Goal: Task Accomplishment & Management: Use online tool/utility

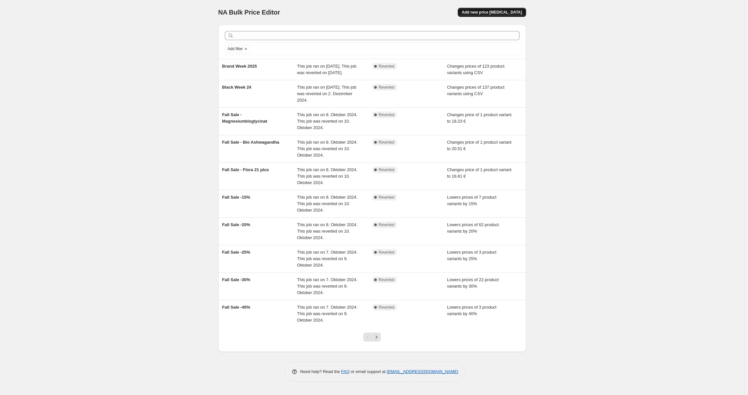
click at [514, 13] on span "Add new price [MEDICAL_DATA]" at bounding box center [491, 12] width 60 height 5
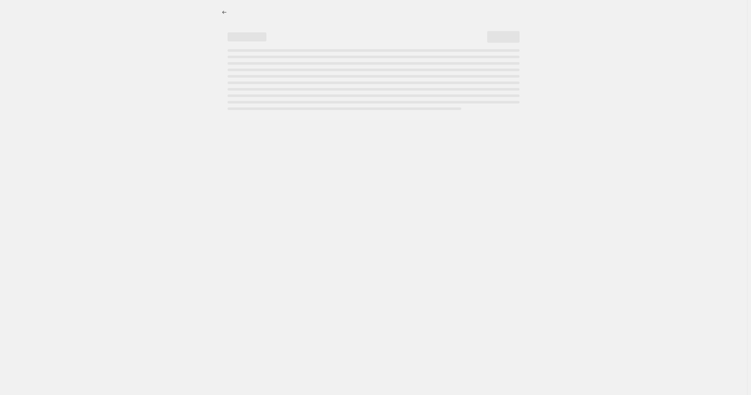
select select "percentage"
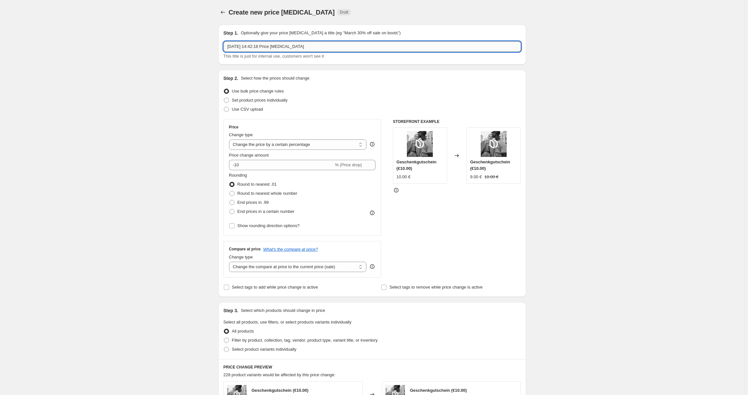
click at [257, 51] on input "[DATE] 14:42:18 Price [MEDICAL_DATA]" at bounding box center [371, 46] width 297 height 10
type input "P"
type input "Amazon Prime Day #2"
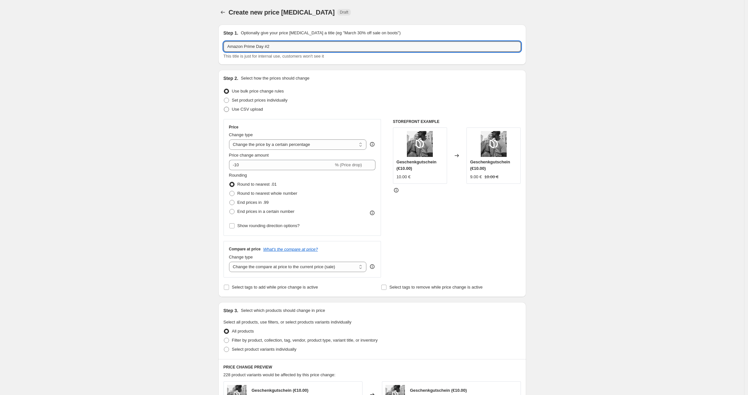
click at [242, 109] on span "Use CSV upload" at bounding box center [247, 109] width 31 height 5
click at [224, 107] on input "Use CSV upload" at bounding box center [224, 107] width 0 height 0
radio input "true"
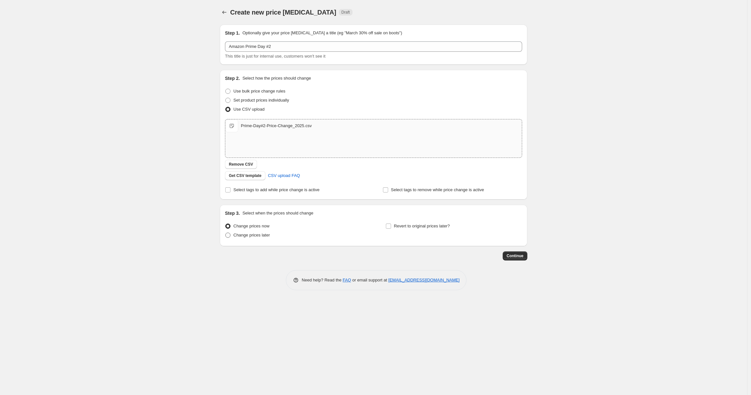
click at [252, 235] on span "Change prices later" at bounding box center [251, 235] width 37 height 5
click at [226, 233] on input "Change prices later" at bounding box center [225, 233] width 0 height 0
radio input "true"
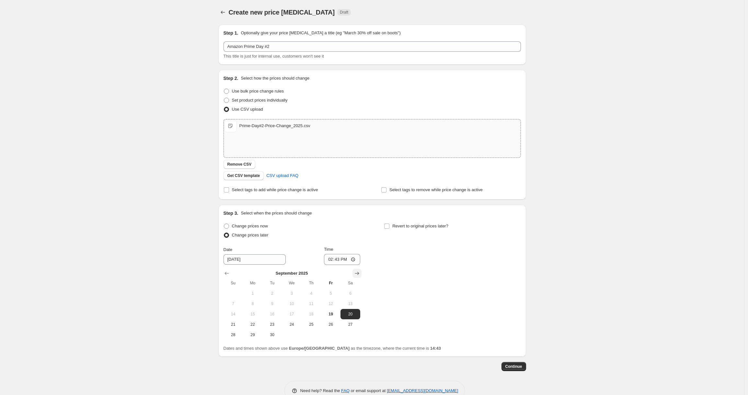
click at [357, 274] on icon "Show next month, October 2025" at bounding box center [357, 273] width 4 height 3
click at [245, 302] on button "6" at bounding box center [252, 304] width 19 height 10
type input "[DATE]"
click at [338, 258] on input "14:43" at bounding box center [342, 259] width 36 height 11
click at [353, 259] on input "14:43" at bounding box center [342, 259] width 36 height 11
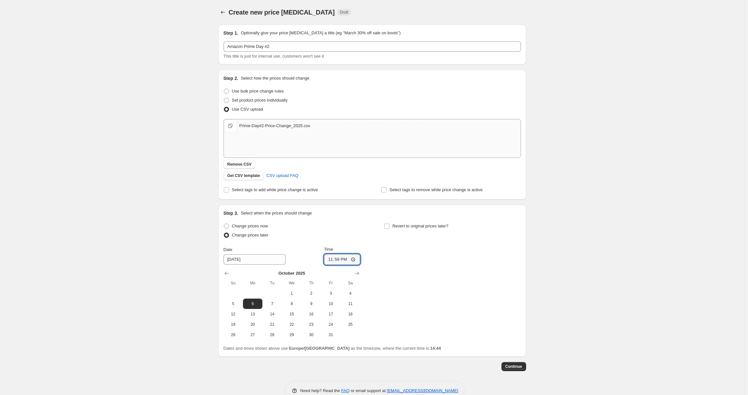
type input "23:59"
click at [452, 293] on div "Change prices now Change prices later Date [DATE] Time 23:59 [DATE] Su Mo Tu We…" at bounding box center [371, 281] width 297 height 119
click at [413, 227] on span "Revert to original prices later?" at bounding box center [420, 226] width 56 height 5
click at [389, 227] on input "Revert to original prices later?" at bounding box center [386, 226] width 5 height 5
checkbox input "true"
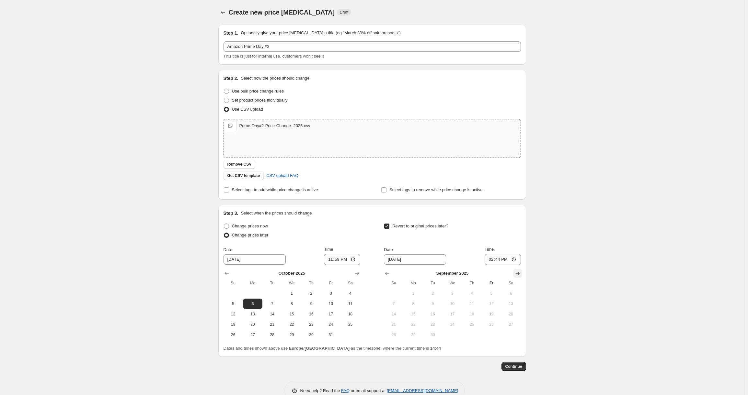
click at [517, 274] on icon "Show next month, October 2025" at bounding box center [517, 273] width 6 height 6
click at [455, 301] on span "8" at bounding box center [452, 303] width 14 height 5
type input "[DATE]"
click at [498, 260] on input "14:44" at bounding box center [502, 259] width 36 height 11
type input "23:59"
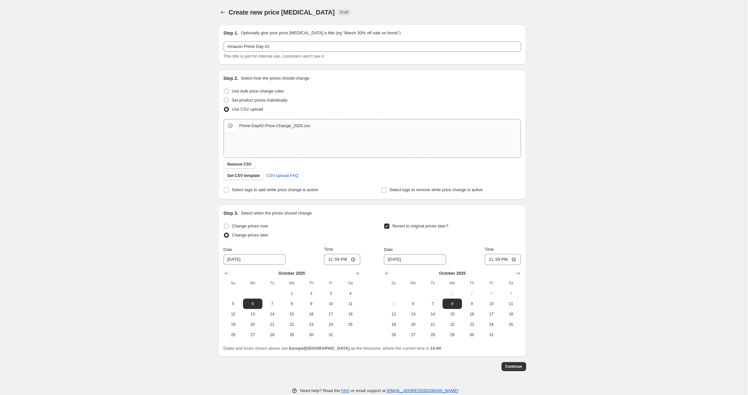
click at [560, 260] on div "Create new price [MEDICAL_DATA]. This page is ready Create new price [MEDICAL_D…" at bounding box center [372, 205] width 744 height 411
click at [259, 190] on span "Select tags to add while price change is active" at bounding box center [275, 189] width 86 height 5
click at [229, 190] on input "Select tags to add while price change is active" at bounding box center [226, 189] width 5 height 5
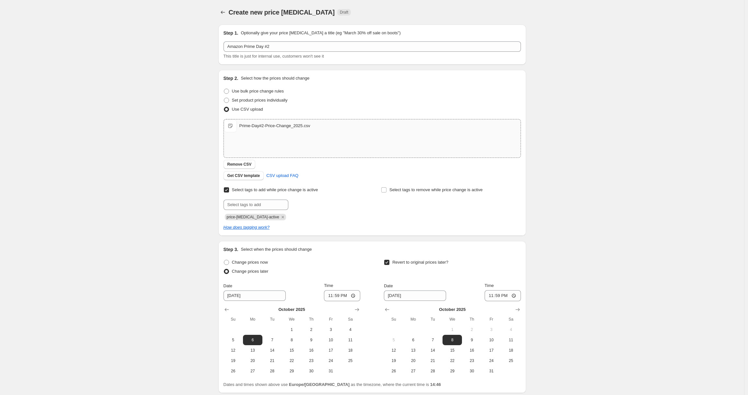
click at [259, 190] on span "Select tags to add while price change is active" at bounding box center [275, 189] width 86 height 5
click at [229, 190] on input "Select tags to add while price change is active" at bounding box center [226, 189] width 5 height 5
checkbox input "false"
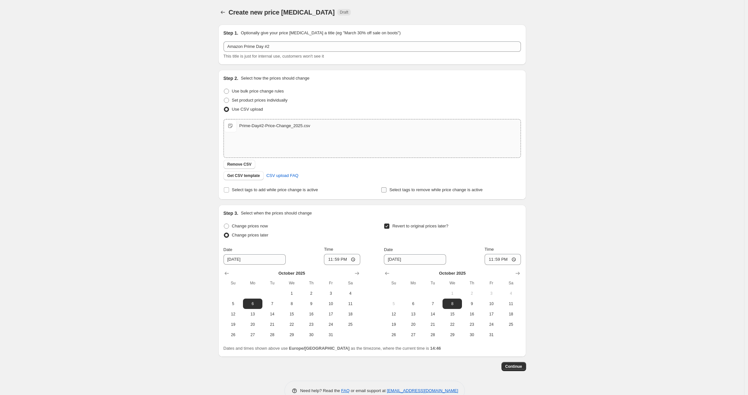
click at [404, 187] on span "Select tags to remove while price change is active" at bounding box center [435, 189] width 93 height 5
click at [386, 187] on input "Select tags to remove while price change is active" at bounding box center [383, 189] width 5 height 5
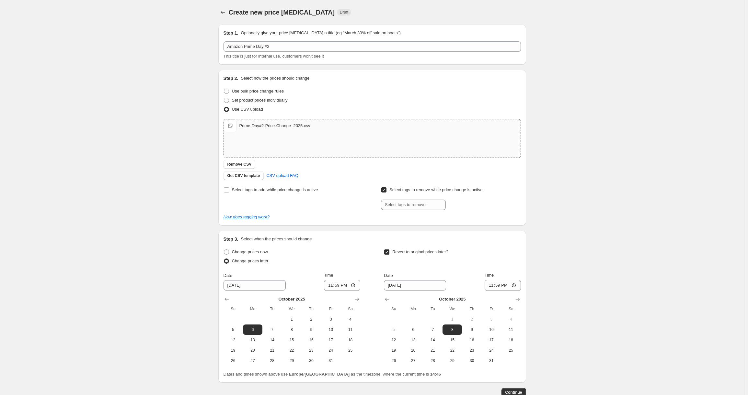
click at [404, 187] on span "Select tags to remove while price change is active" at bounding box center [435, 189] width 93 height 5
click at [386, 187] on input "Select tags to remove while price change is active" at bounding box center [383, 189] width 5 height 5
checkbox input "false"
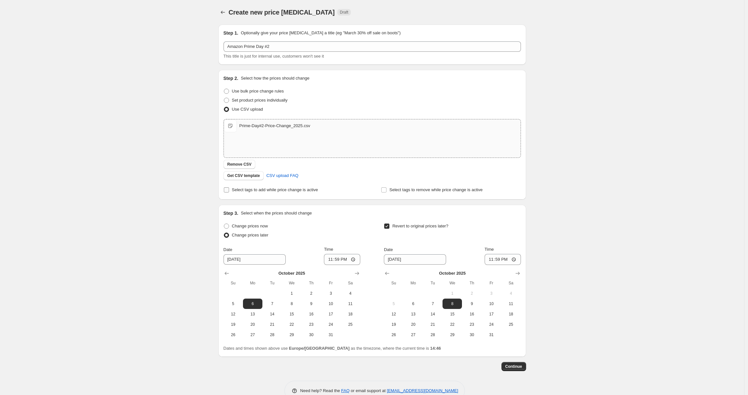
click at [312, 190] on span "Select tags to add while price change is active" at bounding box center [275, 189] width 86 height 5
click at [229, 190] on input "Select tags to add while price change is active" at bounding box center [226, 189] width 5 height 5
checkbox input "true"
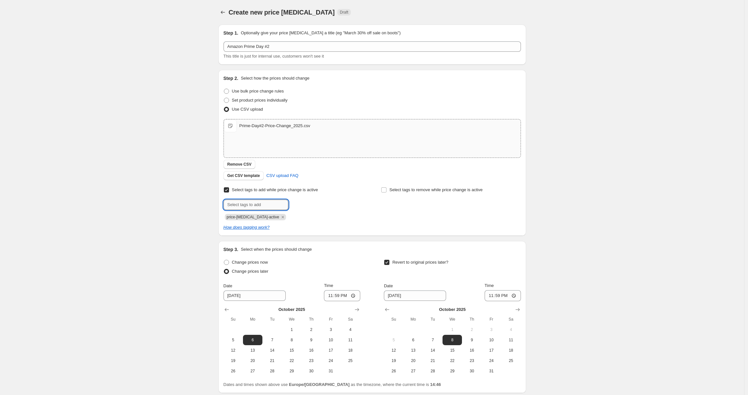
click at [235, 206] on input "text" at bounding box center [255, 205] width 65 height 10
